Goal: Find specific fact: Find specific fact

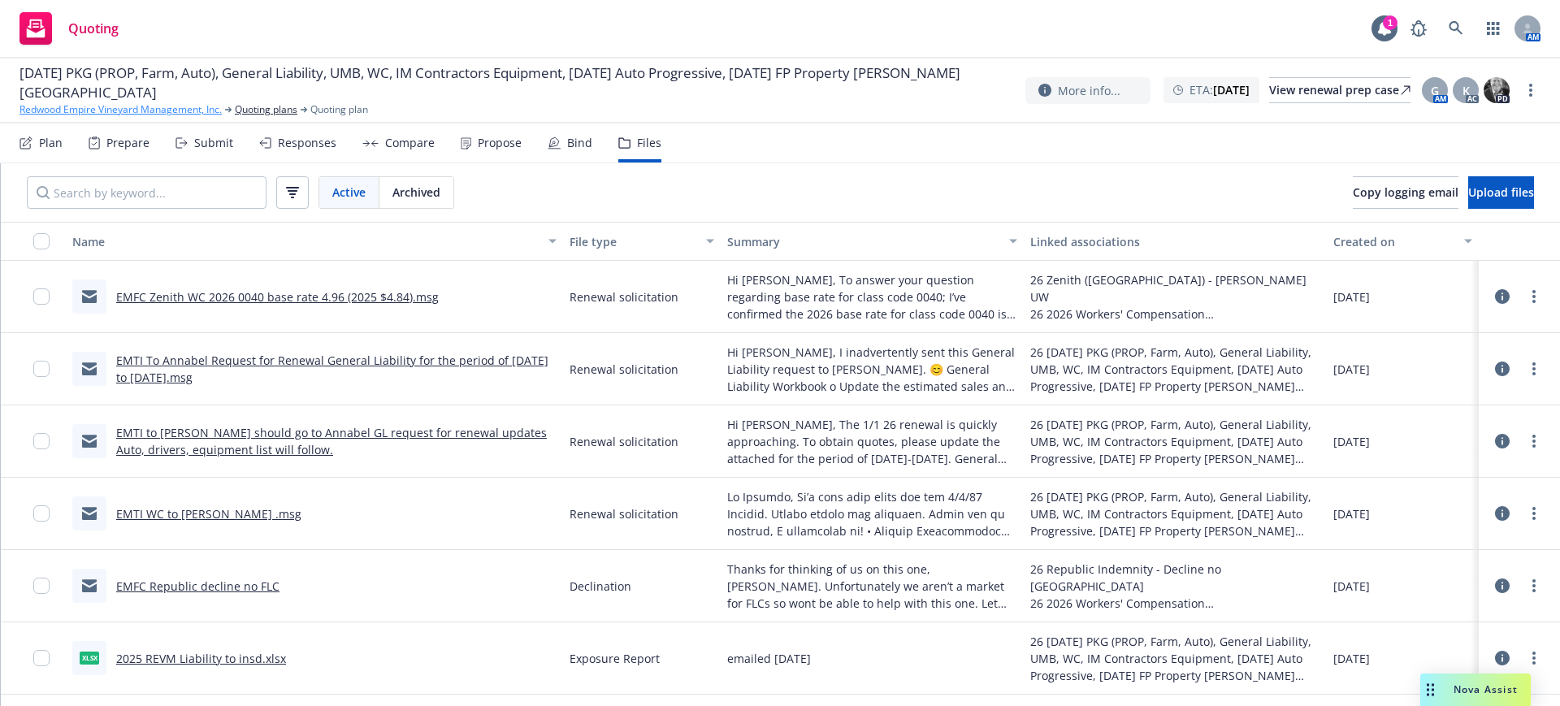
click at [103, 106] on link "Redwood Empire Vineyard Management, Inc." at bounding box center [120, 109] width 202 height 15
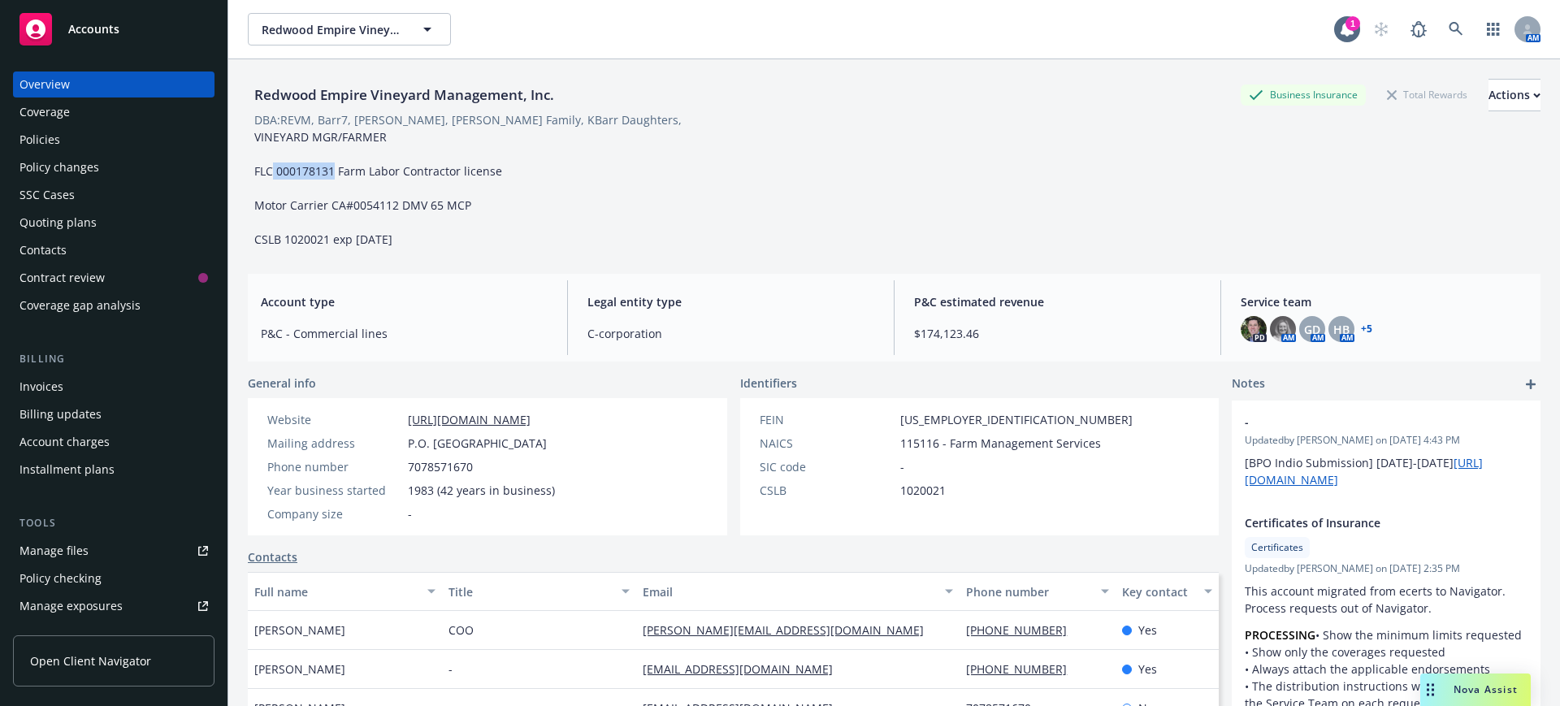
drag, startPoint x: 275, startPoint y: 171, endPoint x: 332, endPoint y: 169, distance: 57.7
click at [332, 169] on span "VINEYARD MGR/FARMER FLC 000178131 Farm Labor Contractor license Motor Carrier C…" at bounding box center [378, 188] width 248 height 118
copy span "000178131"
click at [70, 224] on div "Quoting plans" at bounding box center [57, 223] width 77 height 26
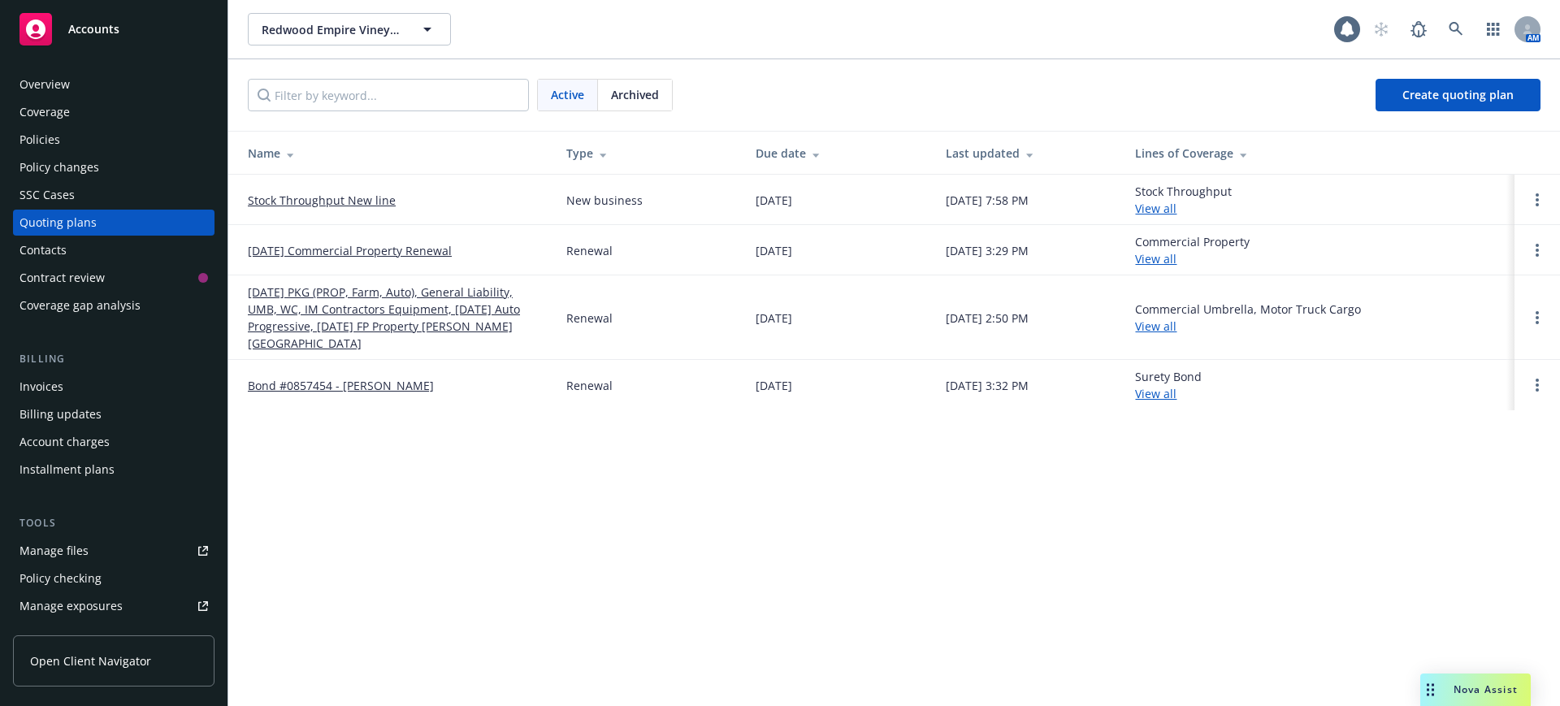
click at [380, 304] on link "[DATE] PKG (PROP, Farm, Auto), General Liability, UMB, WC, IM Contractors Equip…" at bounding box center [394, 317] width 292 height 68
